Goal: Use online tool/utility: Utilize a website feature to perform a specific function

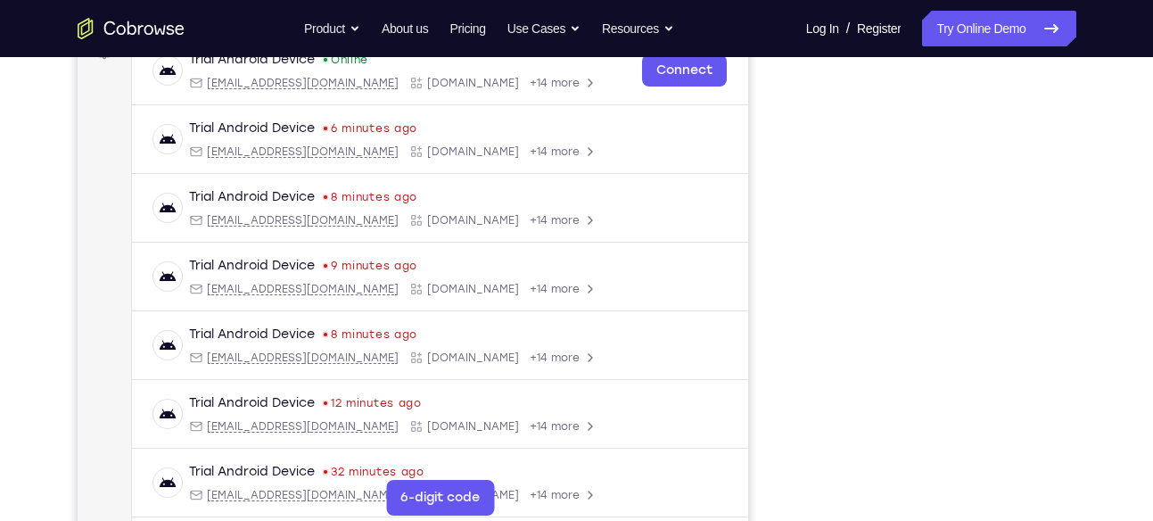
scroll to position [288, 0]
drag, startPoint x: 1066, startPoint y: 190, endPoint x: 1081, endPoint y: 259, distance: 71.0
click at [1081, 259] on div "Your Support Agent Your Customer Web iOS Android Next Steps We’d be happy to gi…" at bounding box center [576, 357] width 1141 height 1176
drag, startPoint x: 1081, startPoint y: 259, endPoint x: 1075, endPoint y: 229, distance: 30.8
click at [1075, 229] on div at bounding box center [933, 268] width 285 height 548
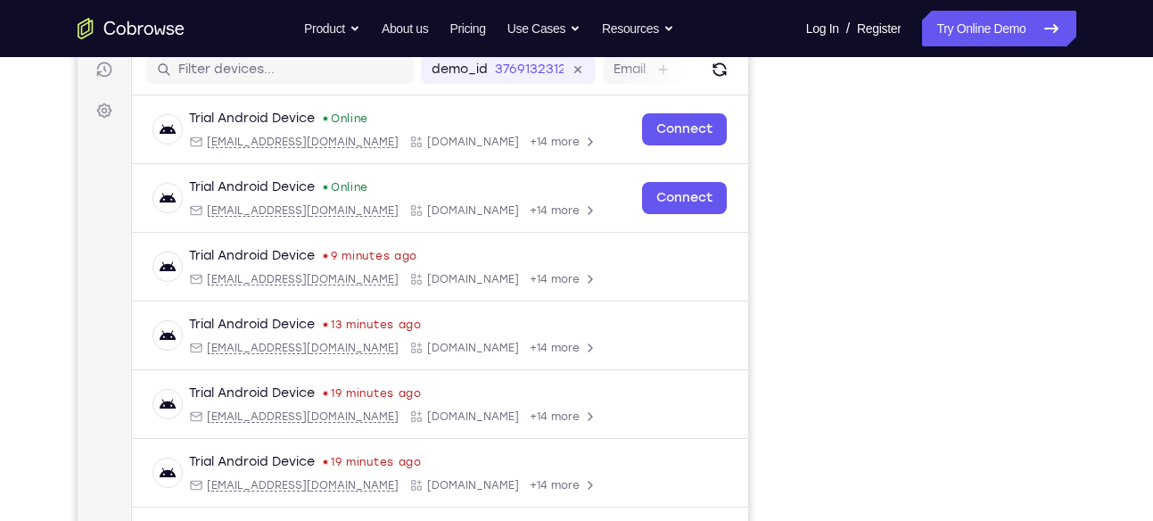
scroll to position [234, 0]
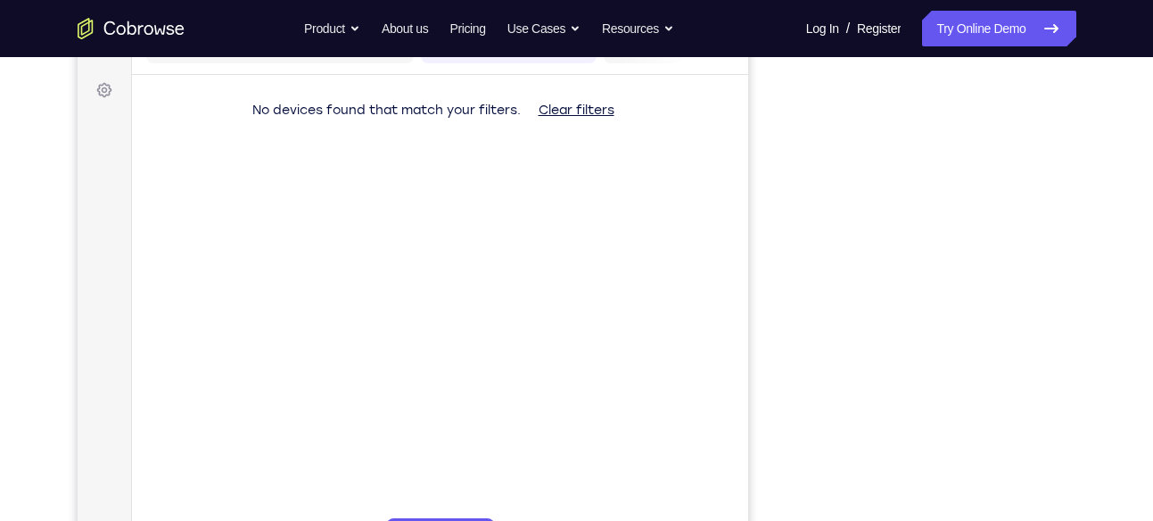
scroll to position [298, 0]
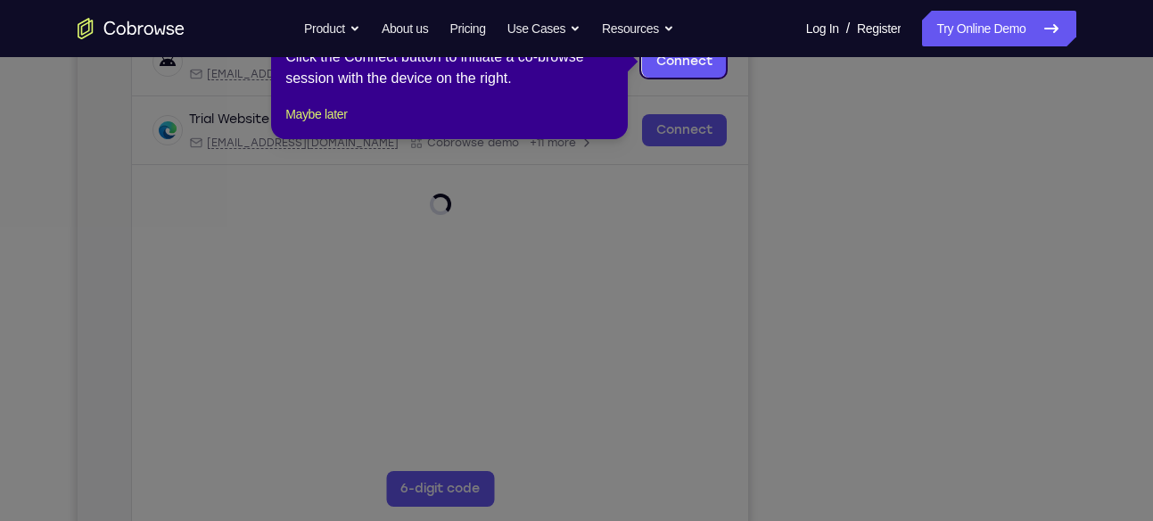
click at [1014, 415] on icon at bounding box center [583, 260] width 1166 height 521
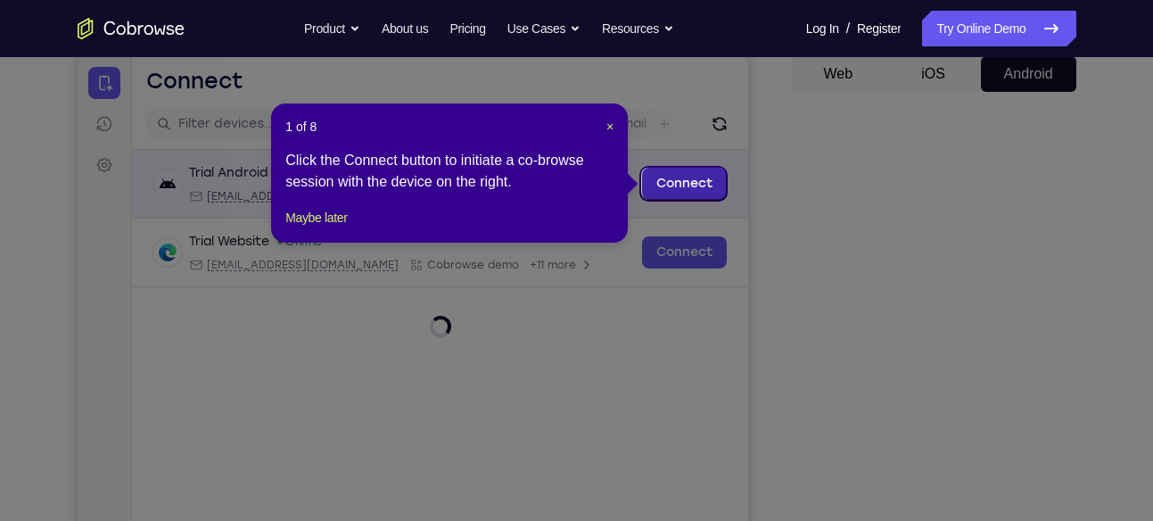
scroll to position [175, 0]
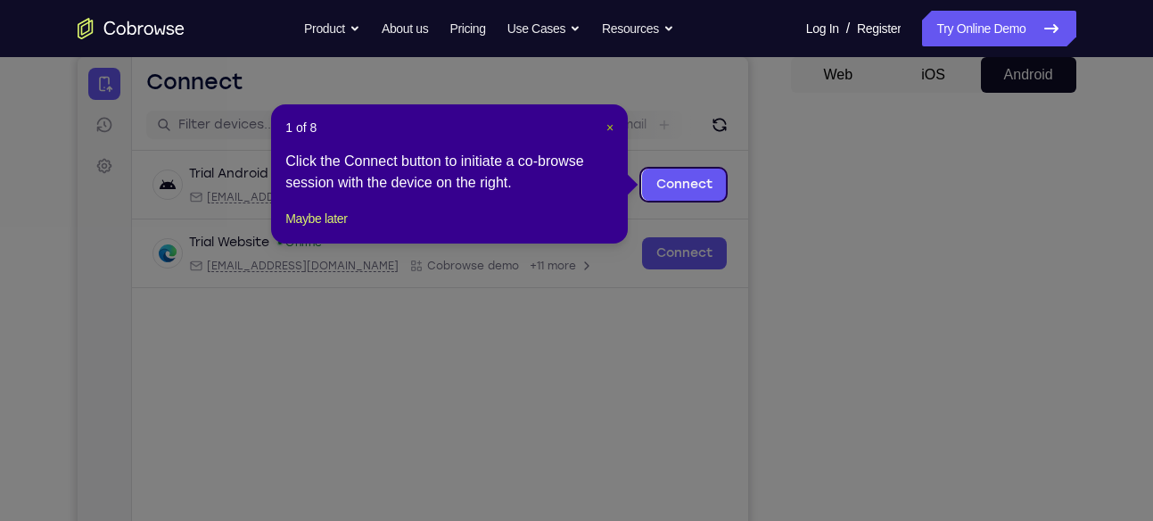
drag, startPoint x: 612, startPoint y: 125, endPoint x: 605, endPoint y: 82, distance: 43.4
click at [612, 125] on span "×" at bounding box center [609, 127] width 7 height 14
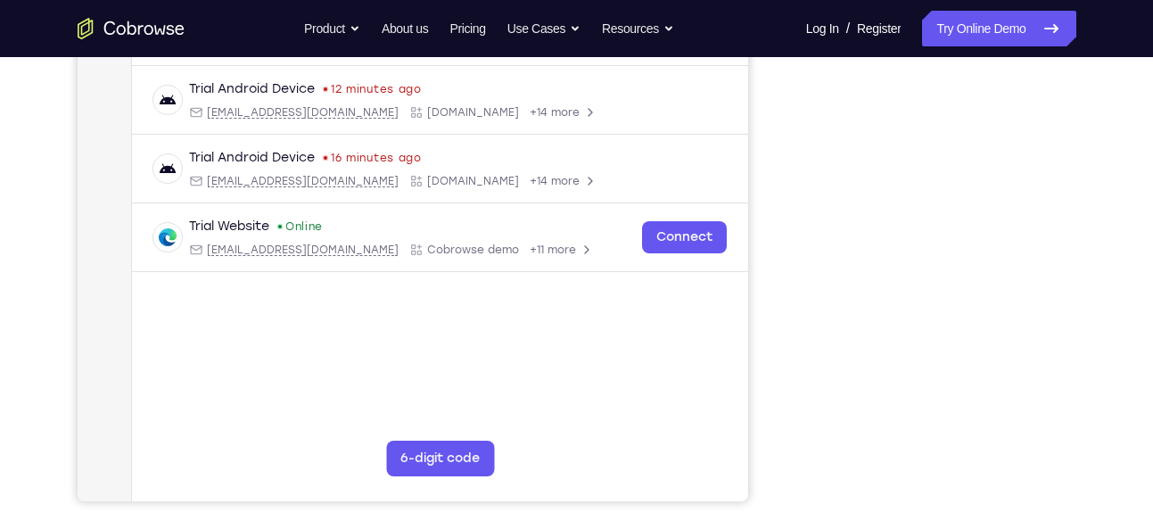
scroll to position [329, 0]
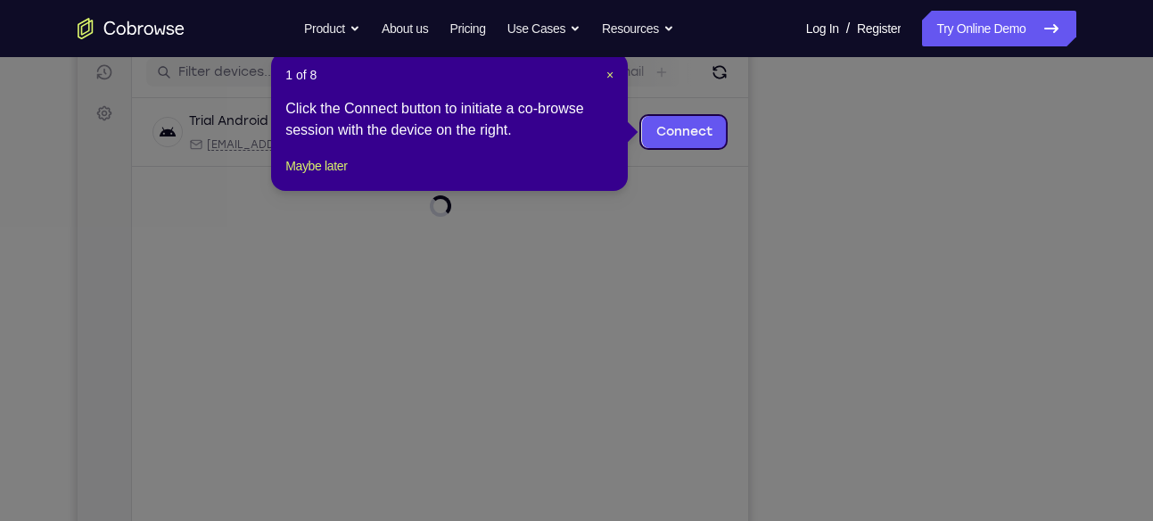
scroll to position [219, 0]
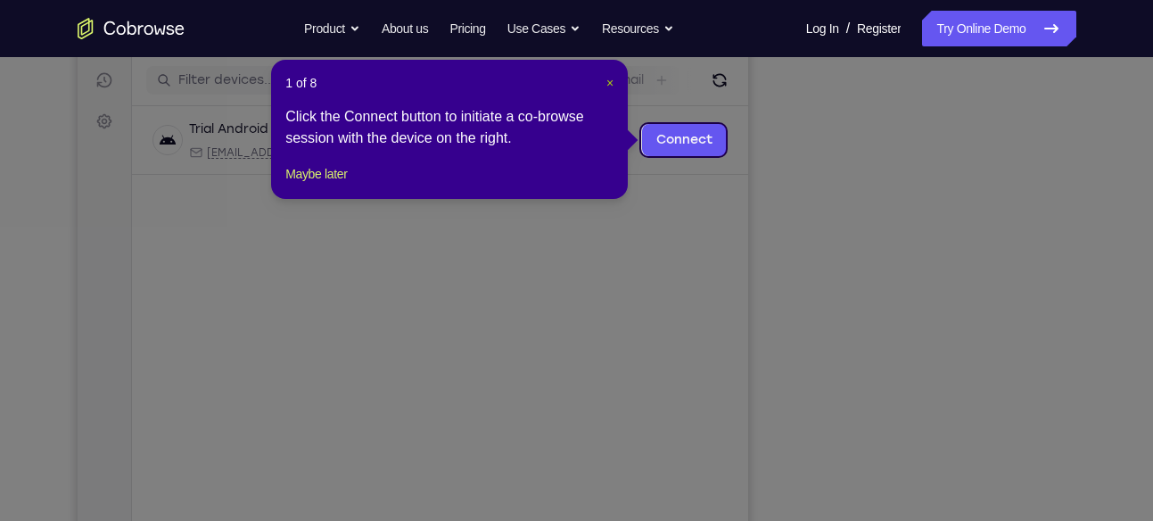
click at [613, 78] on span "×" at bounding box center [609, 83] width 7 height 14
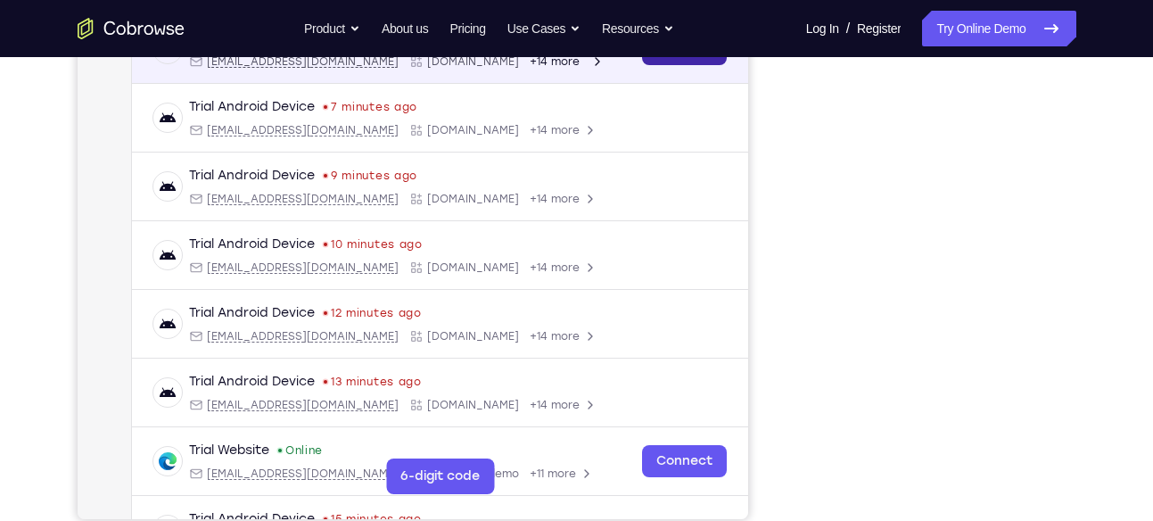
scroll to position [286, 0]
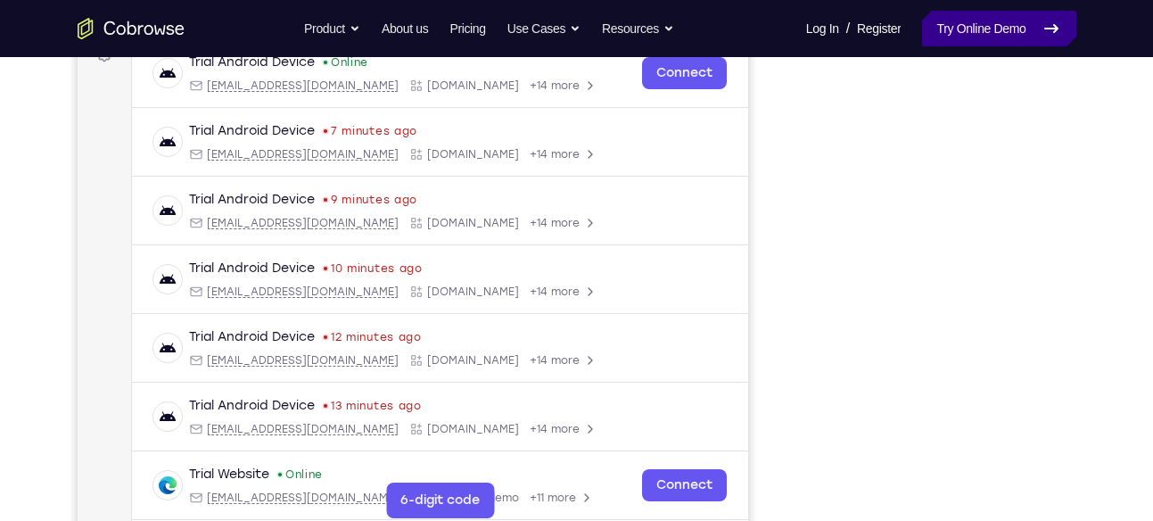
click at [988, 31] on link "Try Online Demo" at bounding box center [998, 29] width 153 height 36
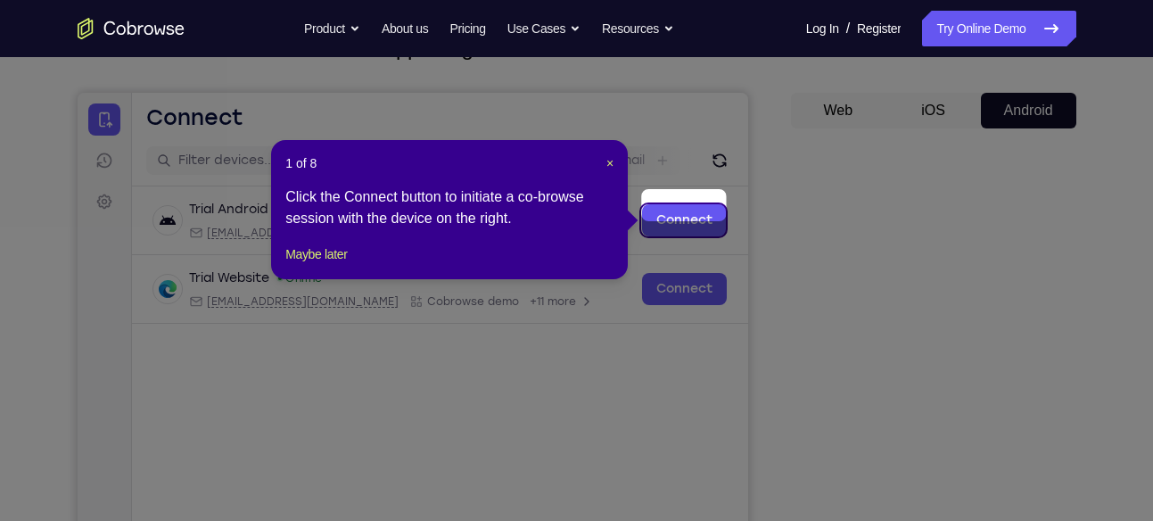
scroll to position [131, 0]
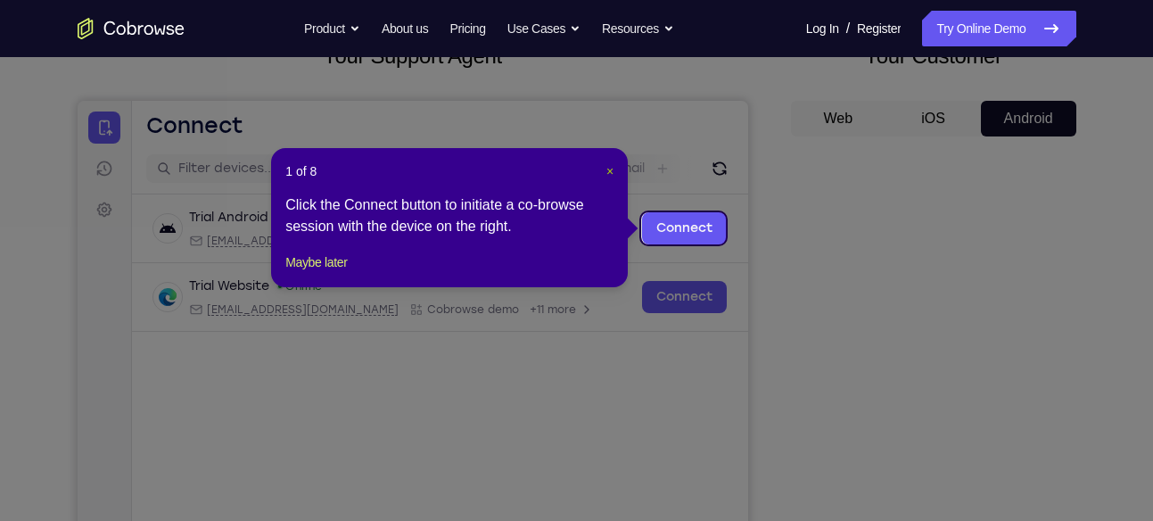
click at [610, 172] on span "×" at bounding box center [609, 171] width 7 height 14
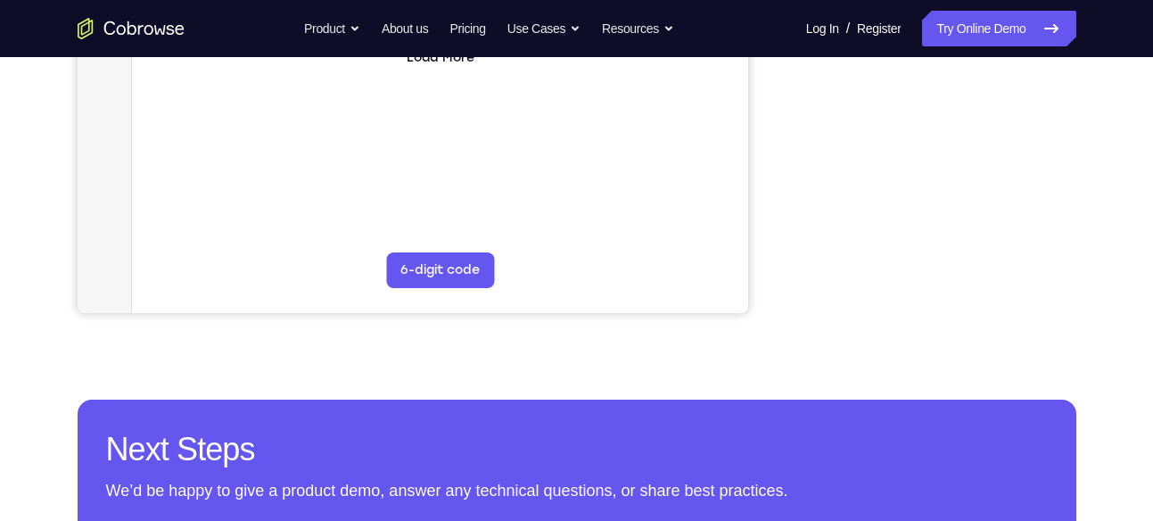
scroll to position [517, 0]
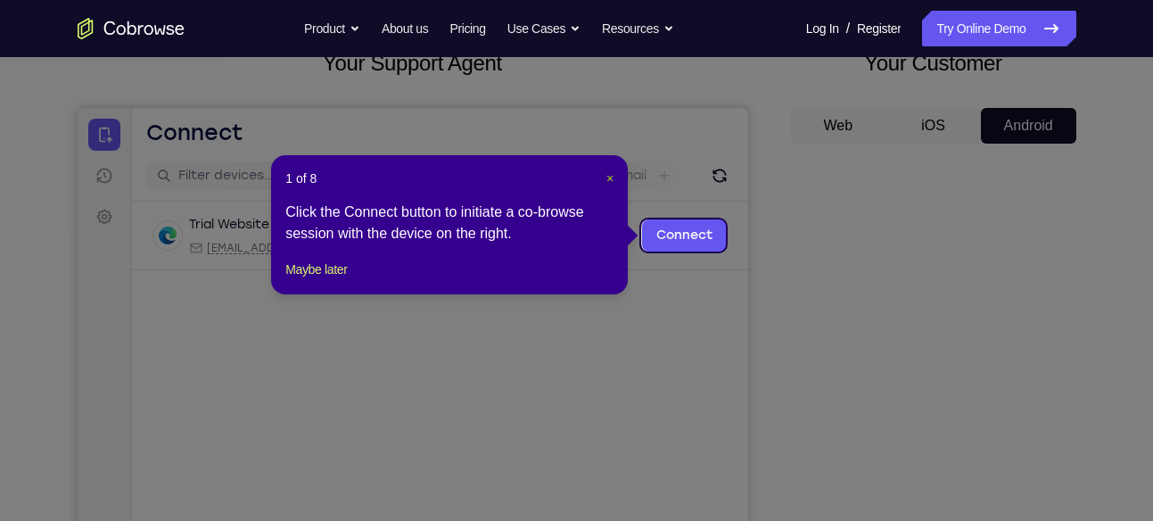
click at [613, 179] on span "×" at bounding box center [609, 178] width 7 height 14
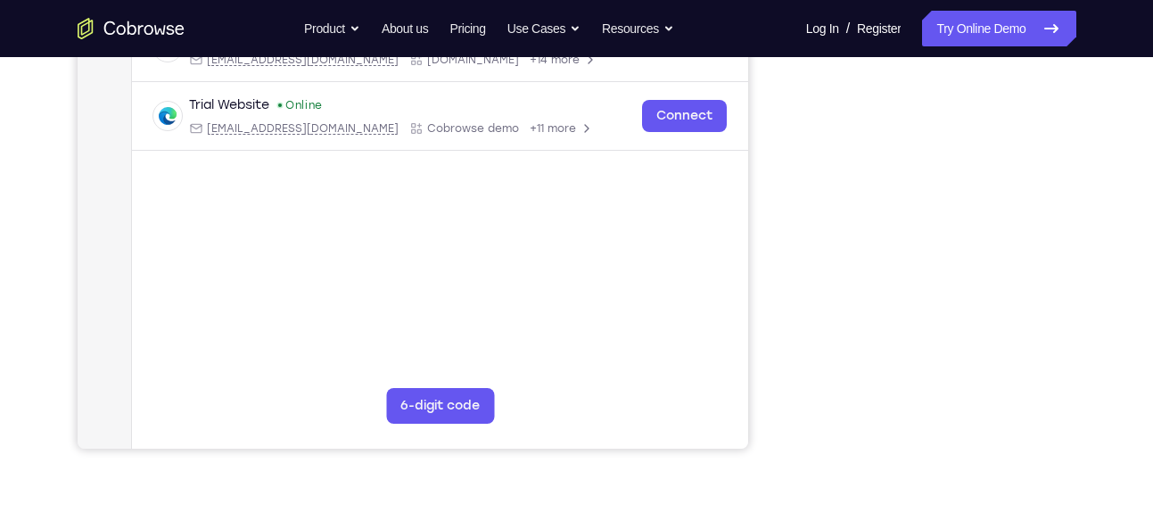
scroll to position [389, 0]
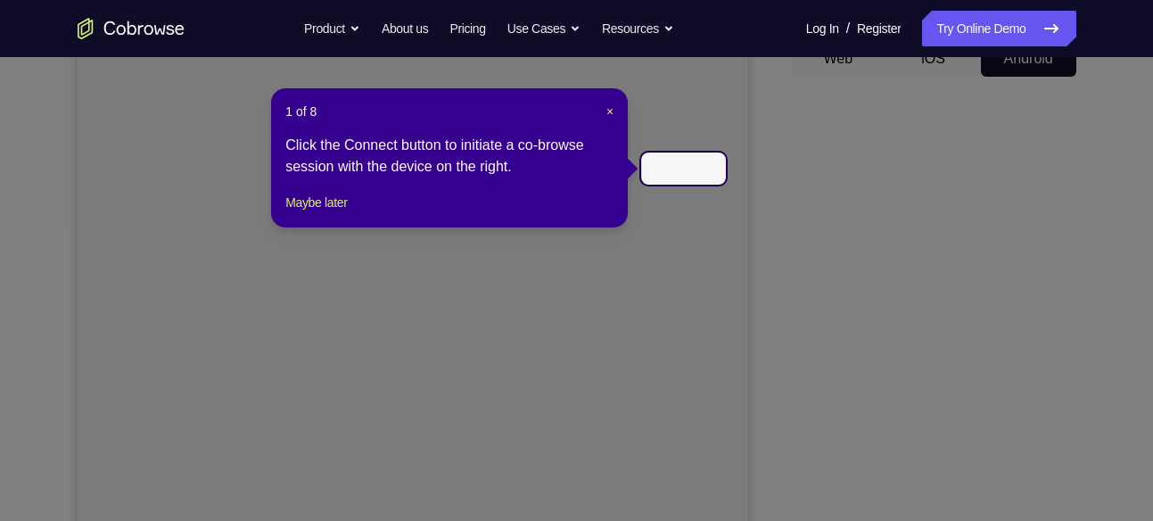
scroll to position [191, 0]
click at [612, 108] on span "×" at bounding box center [609, 111] width 7 height 14
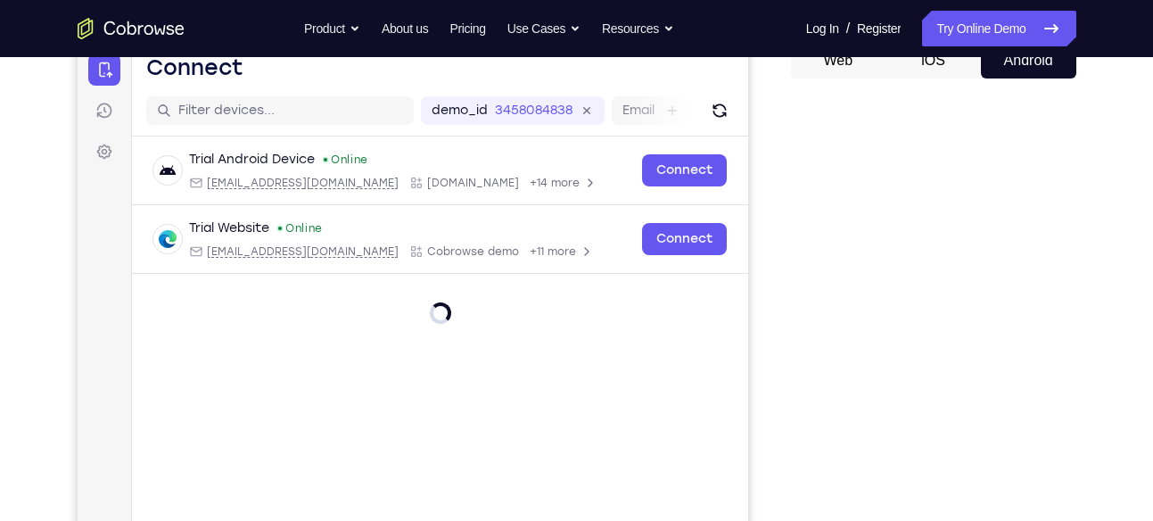
scroll to position [186, 0]
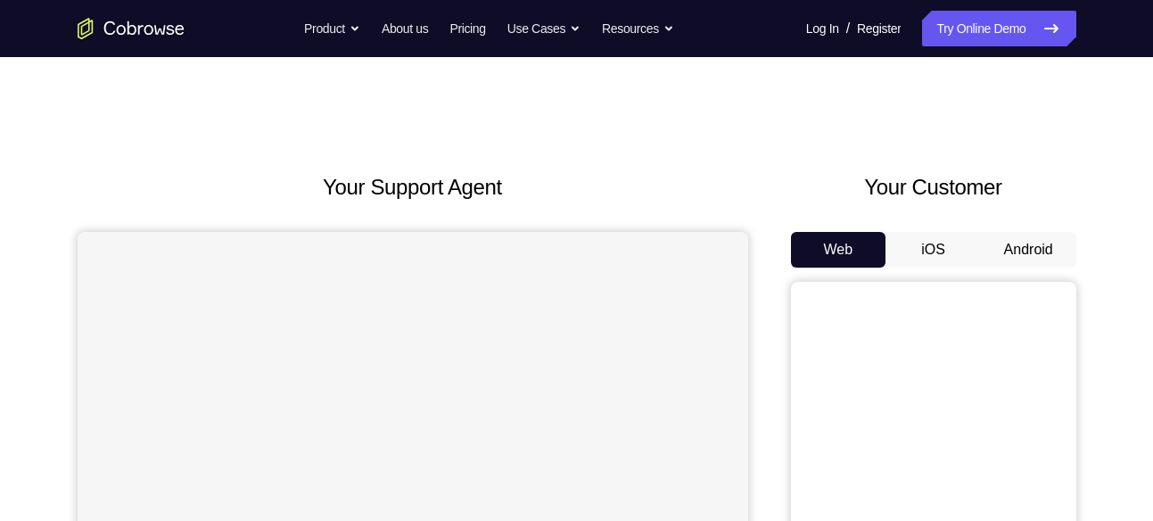
click at [1051, 248] on button "Android" at bounding box center [1028, 250] width 95 height 36
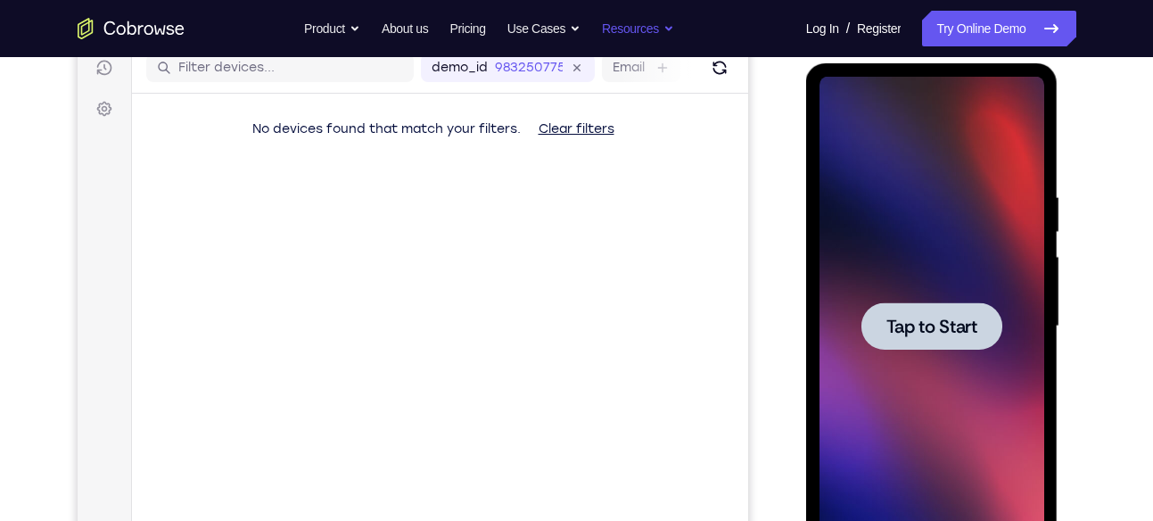
click at [941, 332] on span "Tap to Start" at bounding box center [931, 326] width 91 height 18
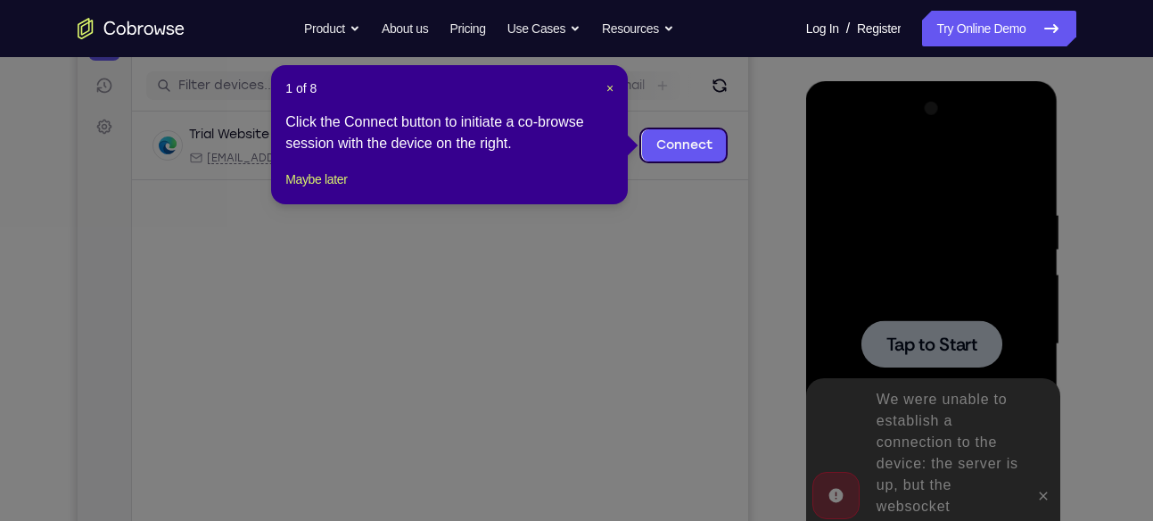
scroll to position [213, 0]
click at [613, 91] on span "×" at bounding box center [609, 89] width 7 height 14
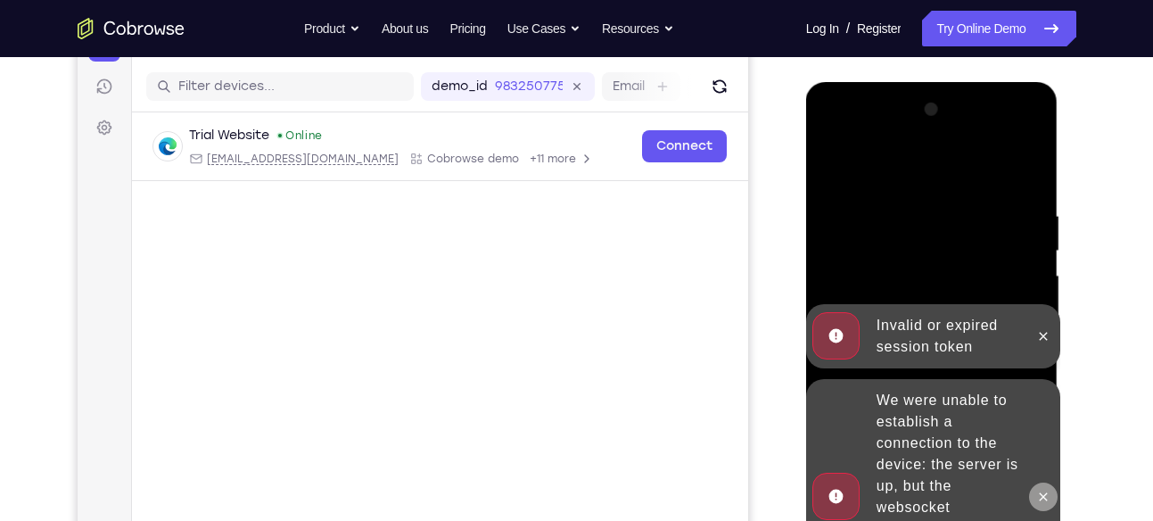
click at [1040, 500] on icon at bounding box center [1043, 496] width 14 height 14
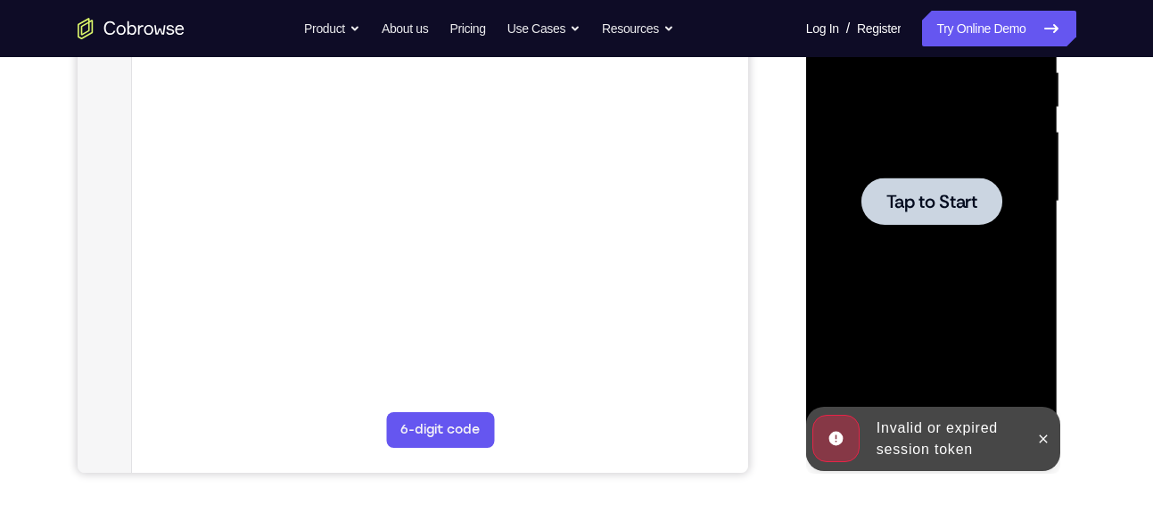
scroll to position [358, 0]
click at [1048, 440] on icon at bounding box center [1043, 438] width 14 height 14
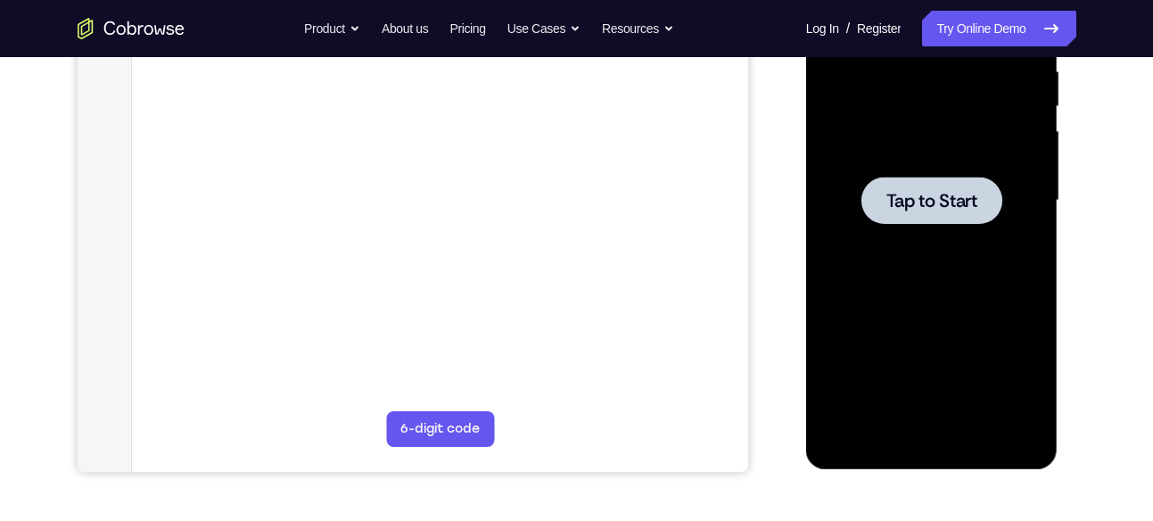
click at [938, 207] on span "Tap to Start" at bounding box center [931, 201] width 91 height 18
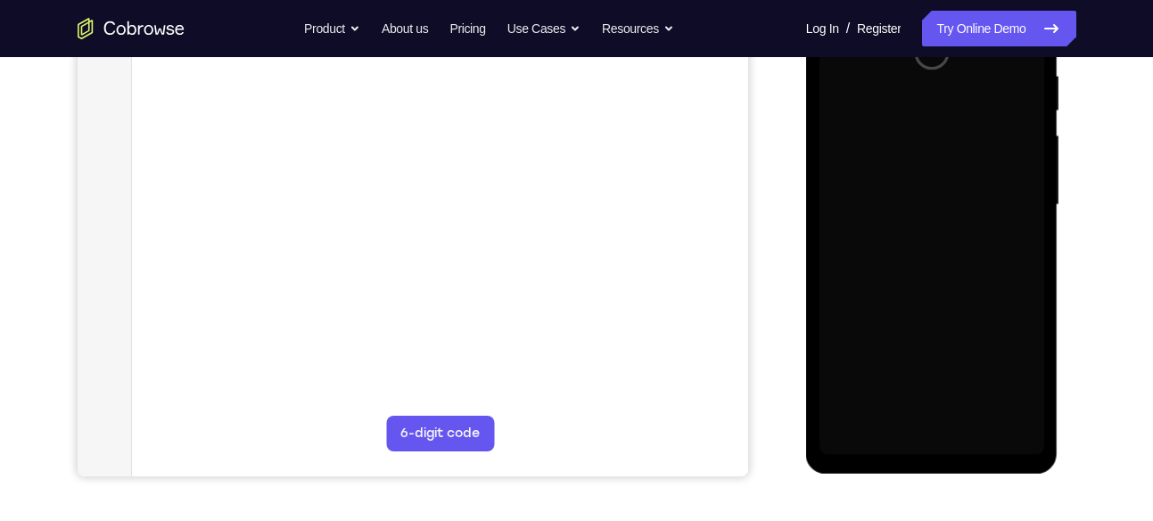
scroll to position [361, 0]
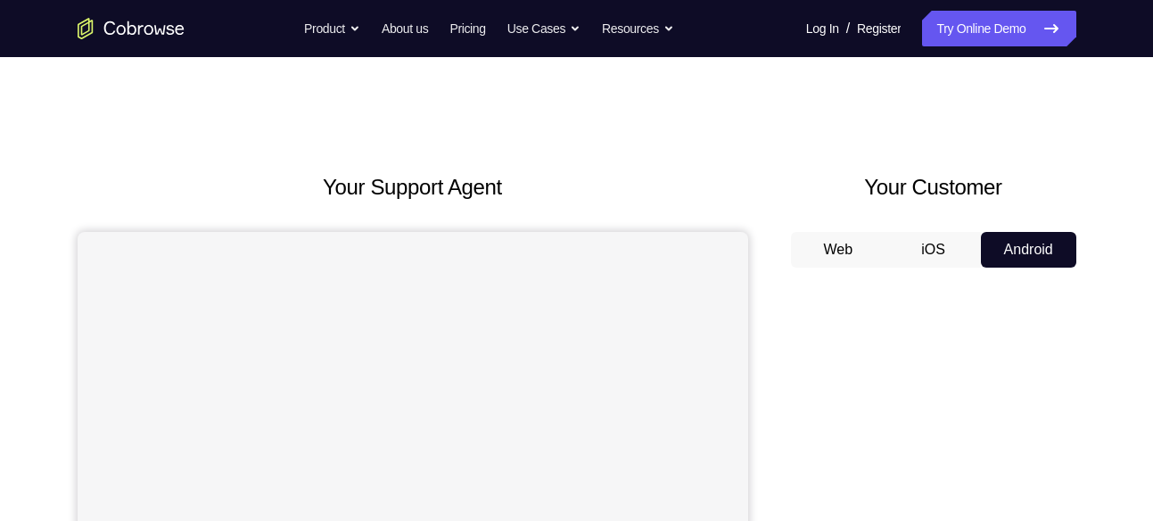
click at [1022, 250] on button "Android" at bounding box center [1028, 250] width 95 height 36
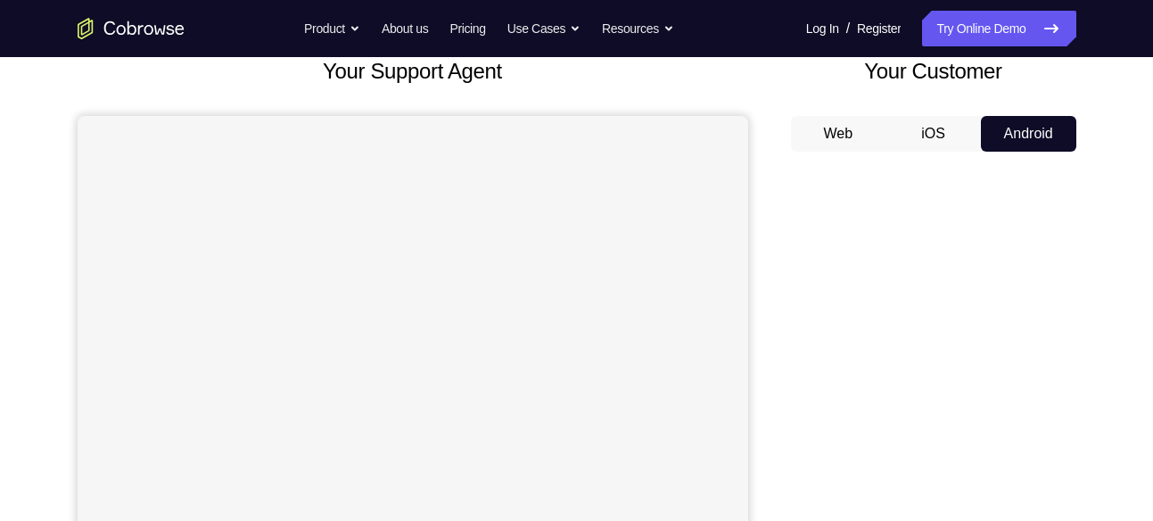
scroll to position [117, 0]
click at [941, 132] on button "iOS" at bounding box center [932, 133] width 95 height 36
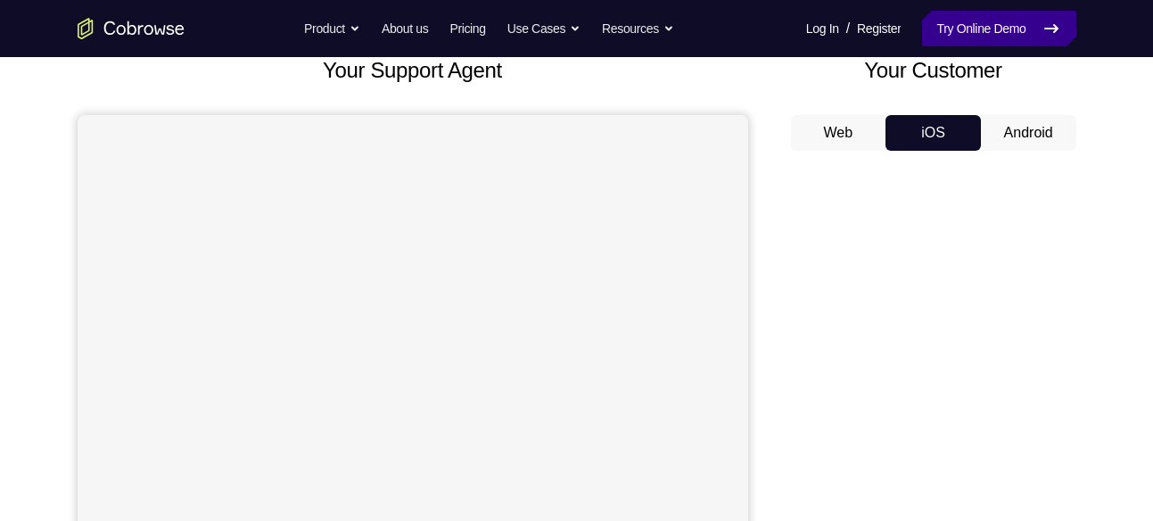
click at [983, 37] on link "Try Online Demo" at bounding box center [998, 29] width 153 height 36
click at [1019, 143] on button "Android" at bounding box center [1028, 133] width 95 height 36
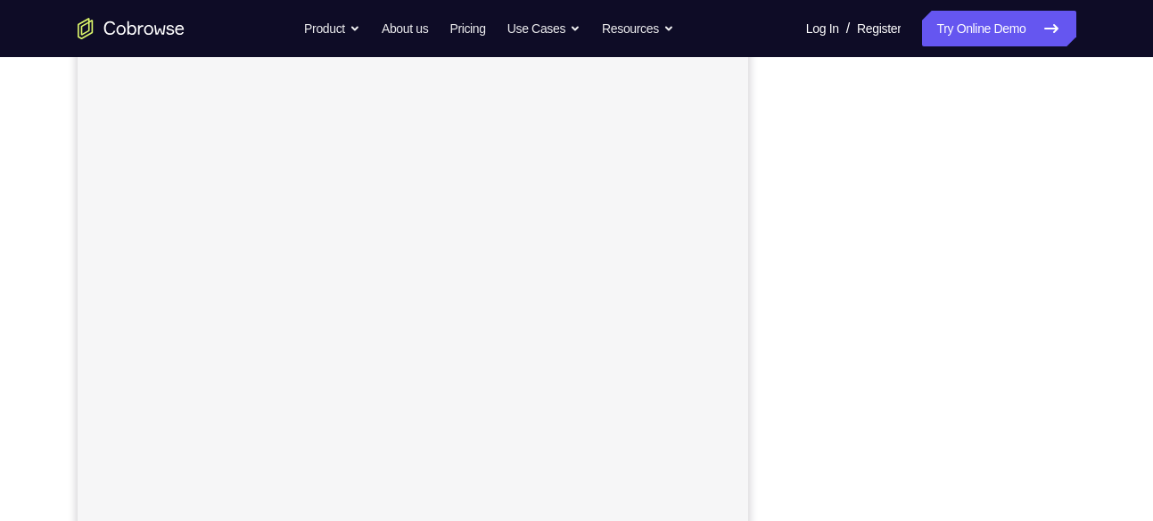
scroll to position [216, 0]
click at [987, 15] on link "Try Online Demo" at bounding box center [998, 29] width 153 height 36
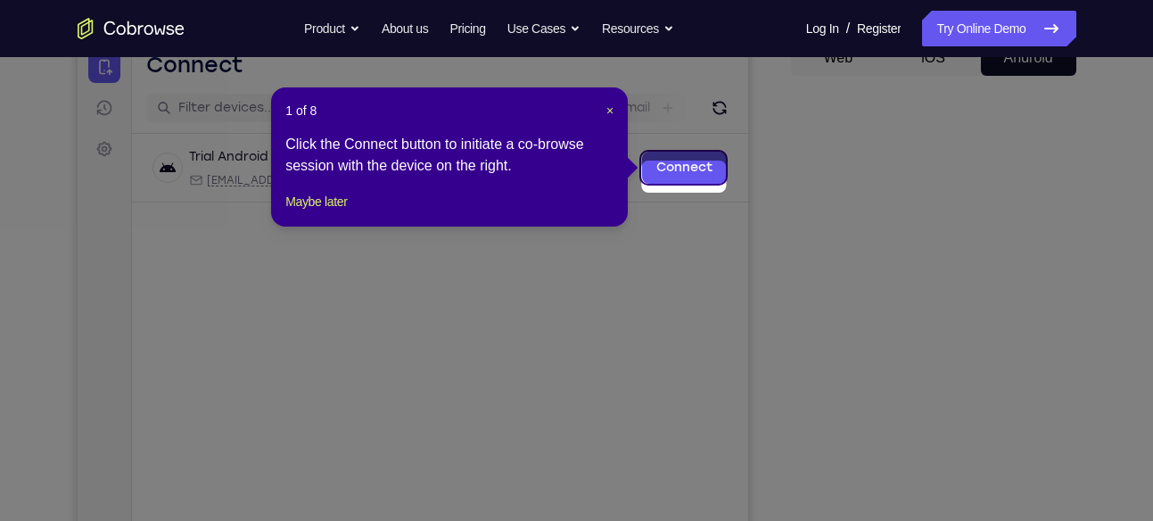
scroll to position [182, 0]
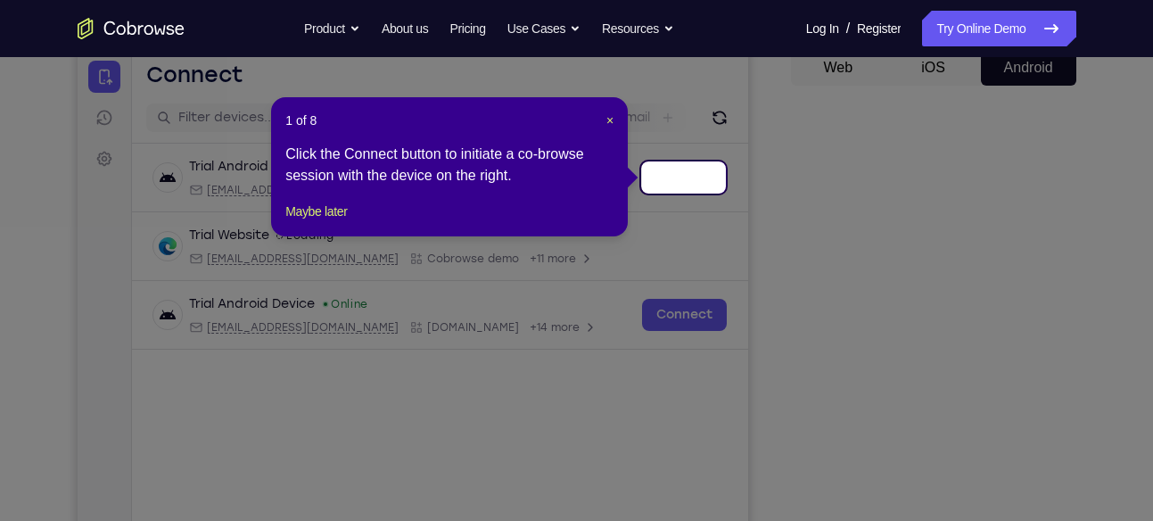
click at [614, 119] on div "1 of 8 × Click the Connect button to initiate a co-browse session with the devi…" at bounding box center [449, 166] width 357 height 139
drag, startPoint x: 609, startPoint y: 119, endPoint x: 566, endPoint y: 73, distance: 62.4
click at [609, 119] on span "×" at bounding box center [609, 120] width 7 height 14
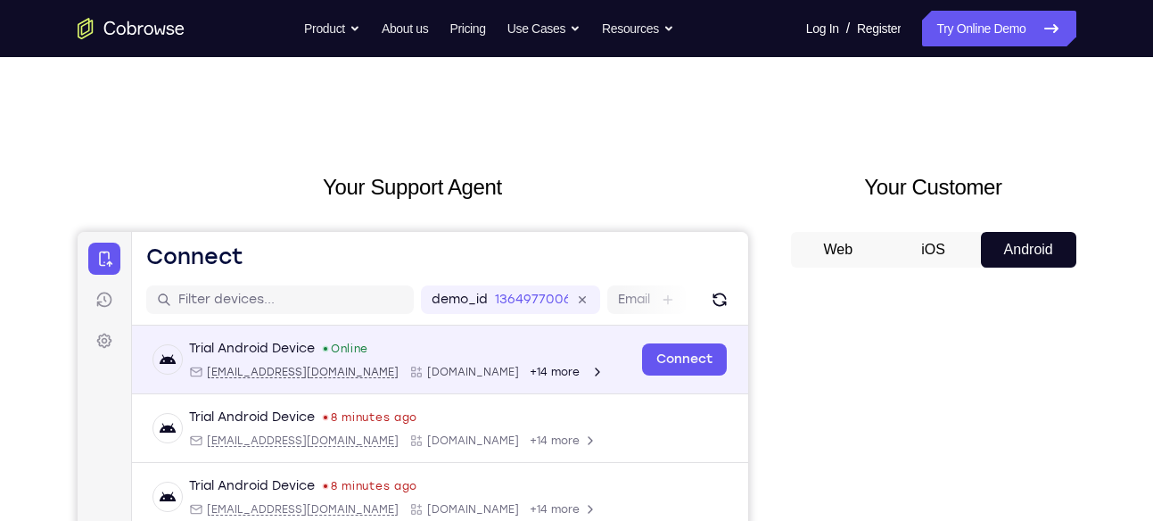
scroll to position [10, 0]
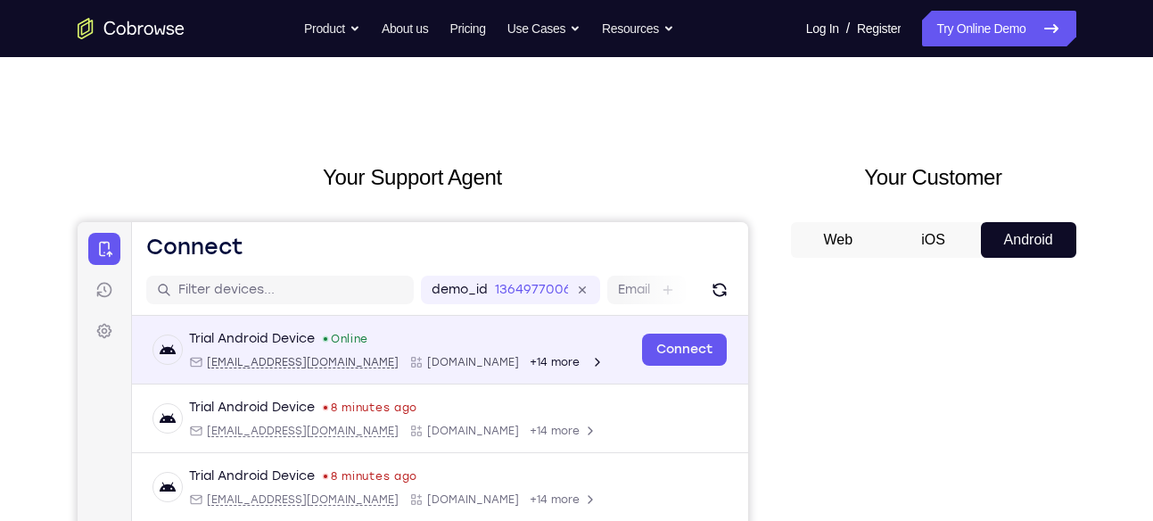
click at [917, 277] on div "Web iOS Android" at bounding box center [933, 521] width 285 height 598
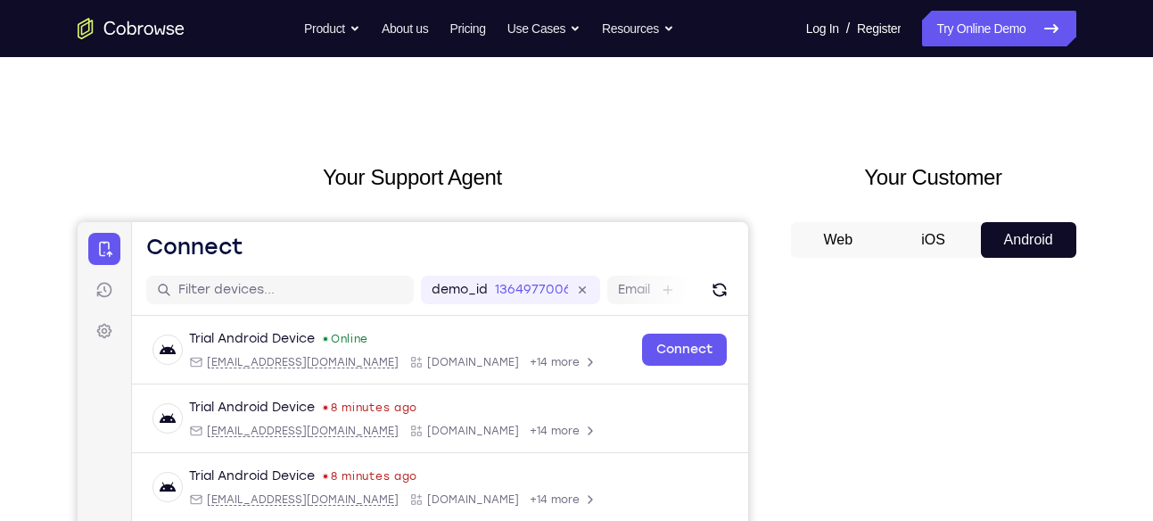
click at [990, 45] on link "Try Online Demo" at bounding box center [998, 29] width 153 height 36
click at [979, 32] on link "Try Online Demo" at bounding box center [998, 29] width 153 height 36
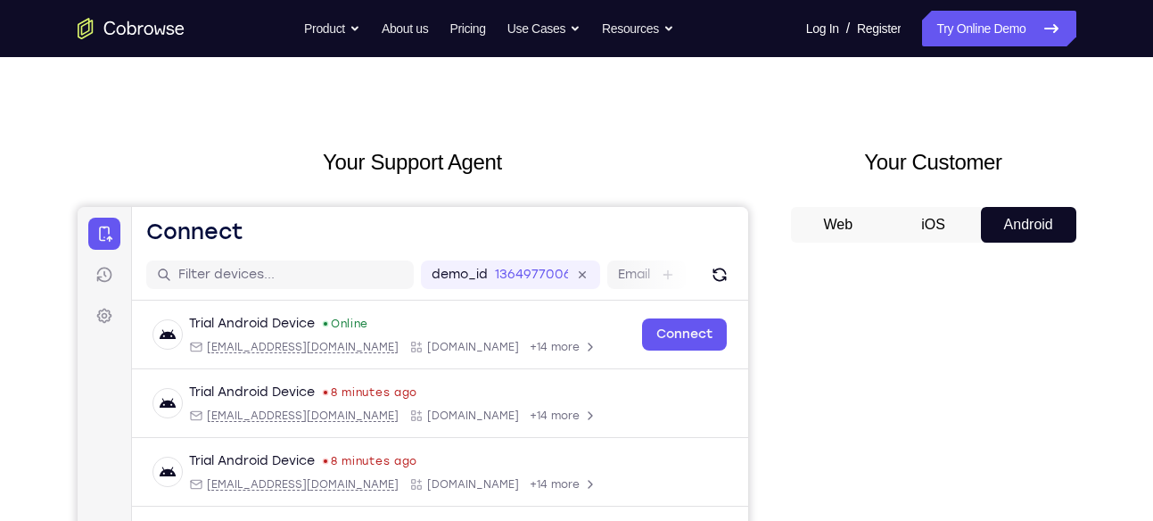
scroll to position [23, 0]
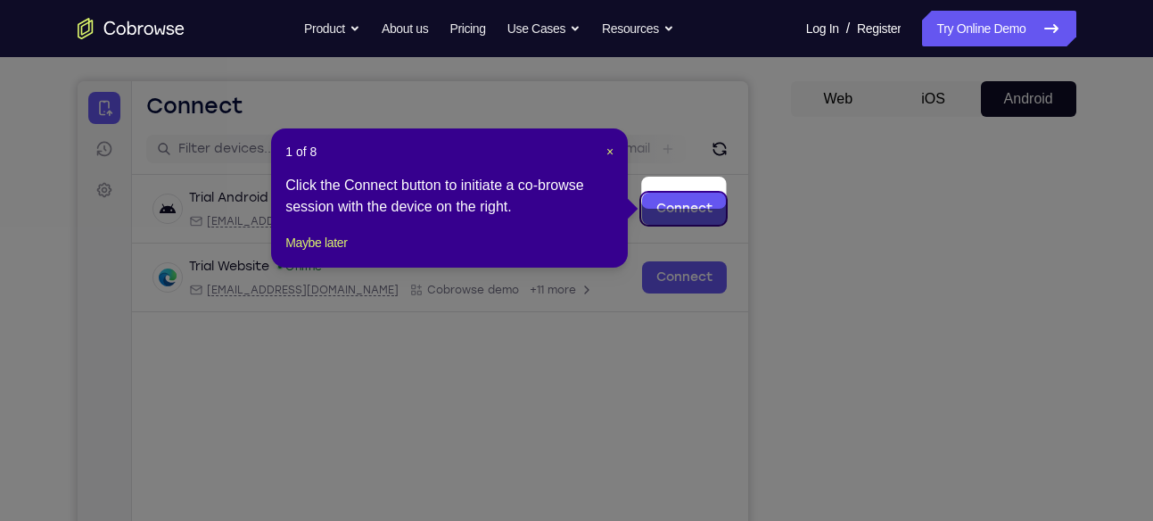
scroll to position [150, 0]
click at [607, 152] on span "×" at bounding box center [609, 152] width 7 height 14
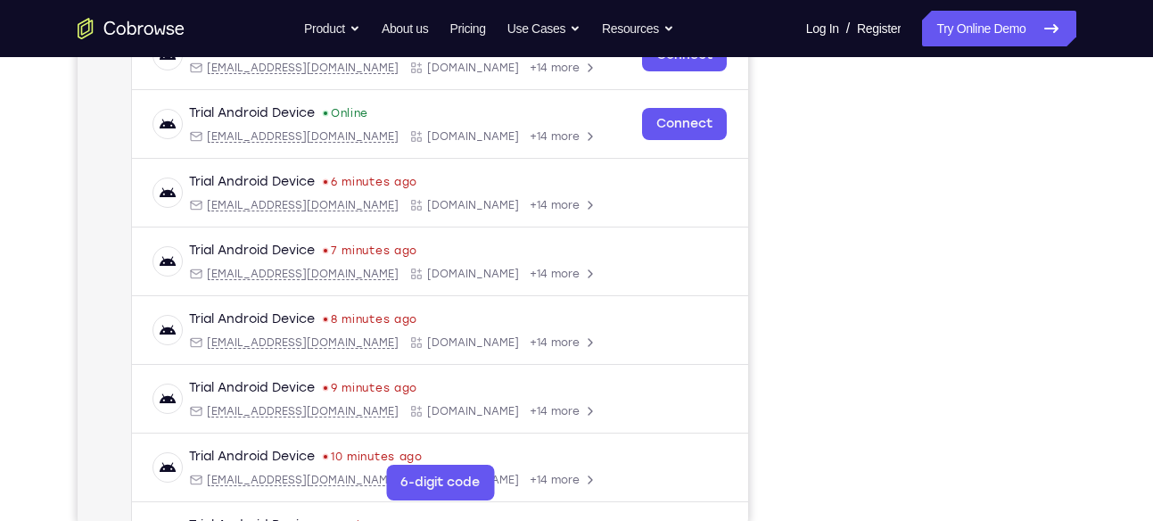
scroll to position [302, 0]
